Goal: Navigation & Orientation: Find specific page/section

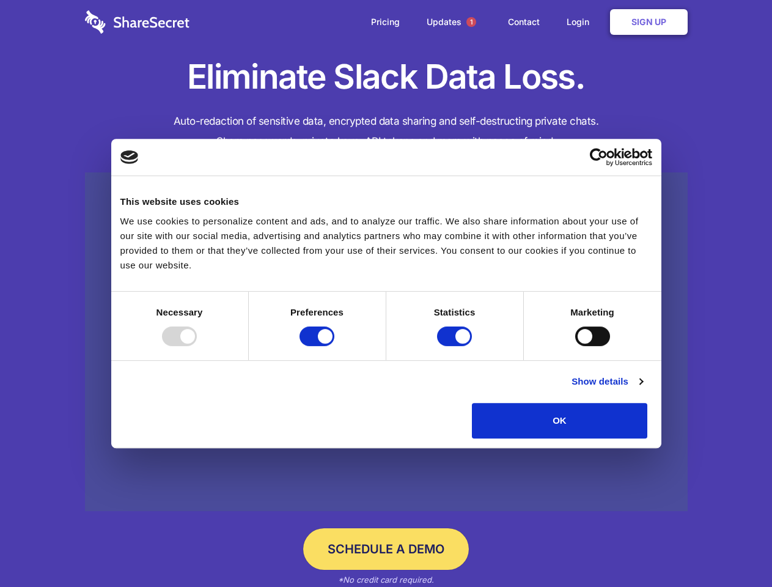
click at [197, 346] on div at bounding box center [179, 336] width 35 height 20
click at [334, 346] on input "Preferences" at bounding box center [316, 336] width 35 height 20
checkbox input "false"
click at [456, 346] on input "Statistics" at bounding box center [454, 336] width 35 height 20
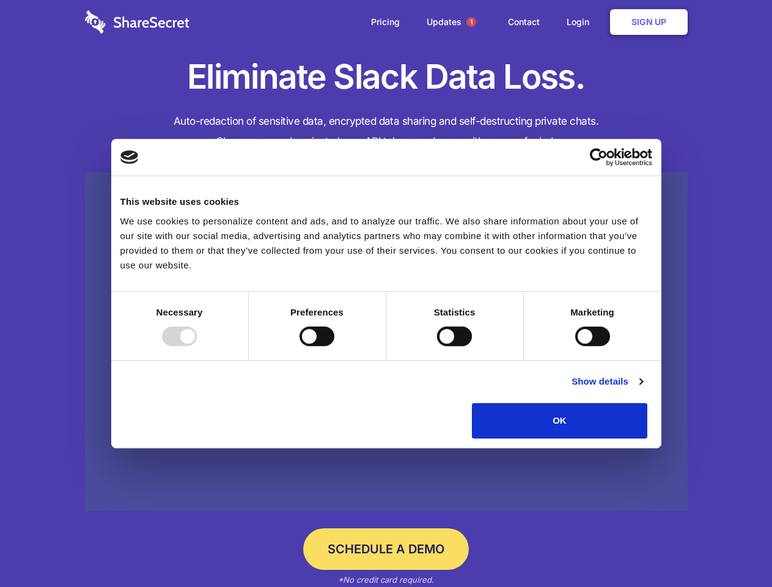
checkbox input "false"
click at [575, 346] on input "Marketing" at bounding box center [592, 336] width 35 height 20
checkbox input "true"
click at [642, 389] on link "Show details" at bounding box center [606, 381] width 71 height 15
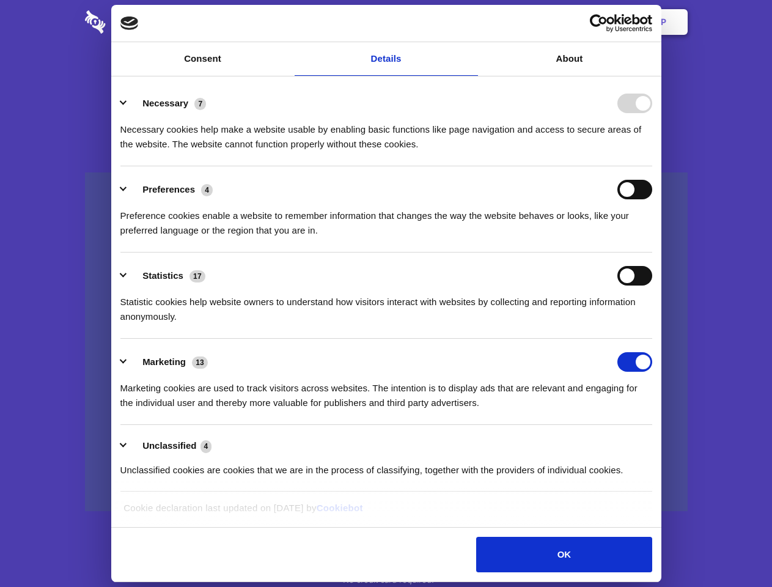
click at [652, 166] on li "Necessary 7 Necessary cookies help make a website usable by enabling basic func…" at bounding box center [386, 123] width 532 height 86
click at [470, 22] on span "1" at bounding box center [471, 22] width 10 height 10
